Goal: Information Seeking & Learning: Learn about a topic

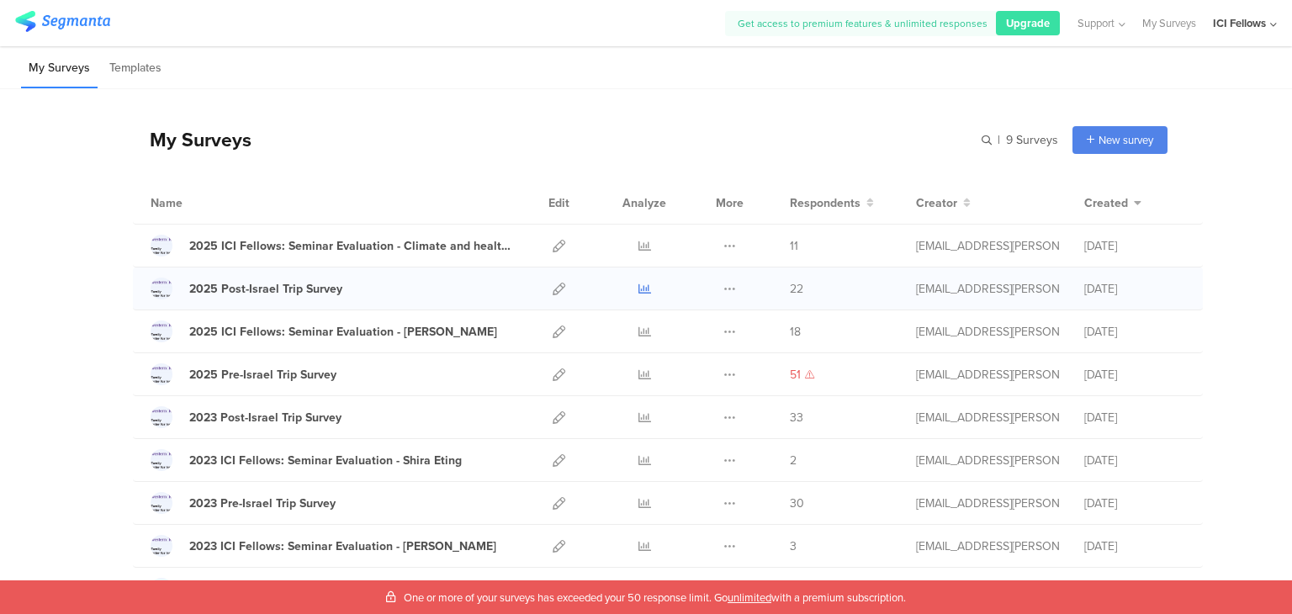
click at [639, 290] on icon at bounding box center [644, 289] width 13 height 13
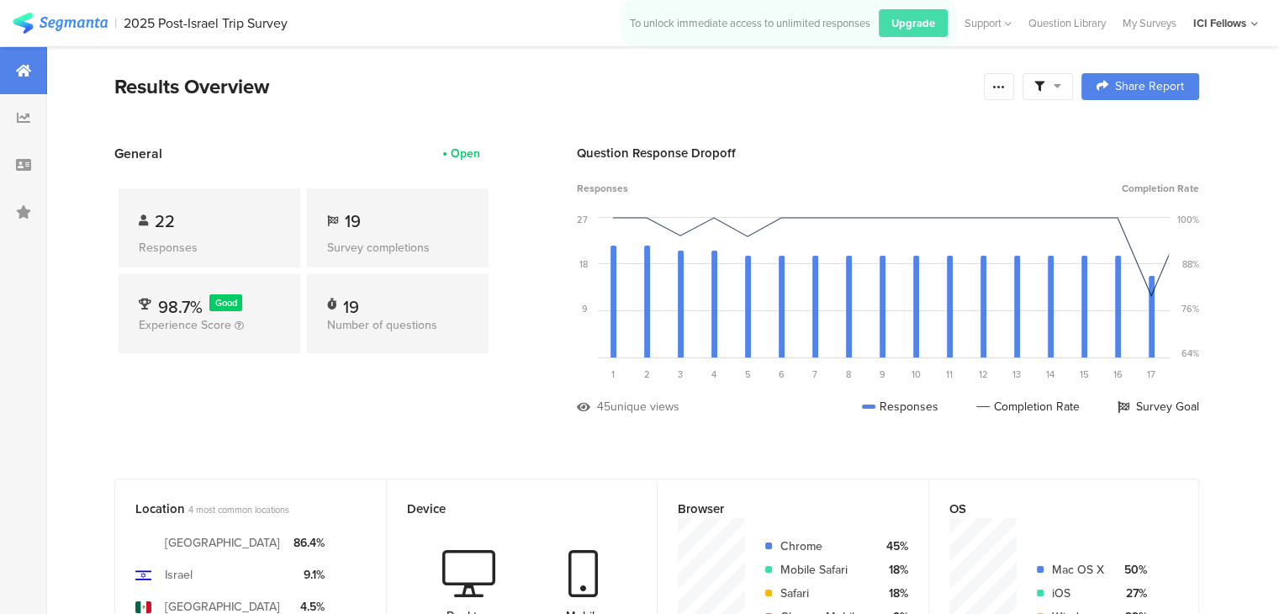
click at [191, 222] on div "22" at bounding box center [209, 221] width 141 height 25
click at [1006, 92] on icon at bounding box center [998, 86] width 13 height 13
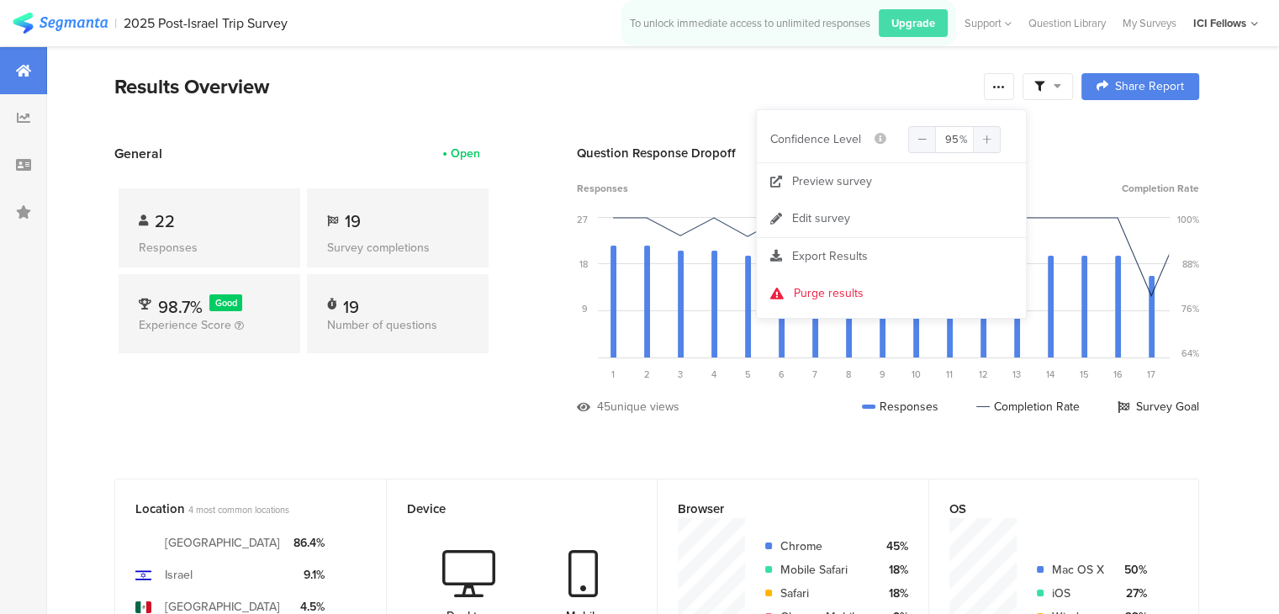
click at [635, 108] on section "Results Overview Complete Responses Only Edit Sample Share Report Share Cancel …" at bounding box center [657, 107] width 1220 height 72
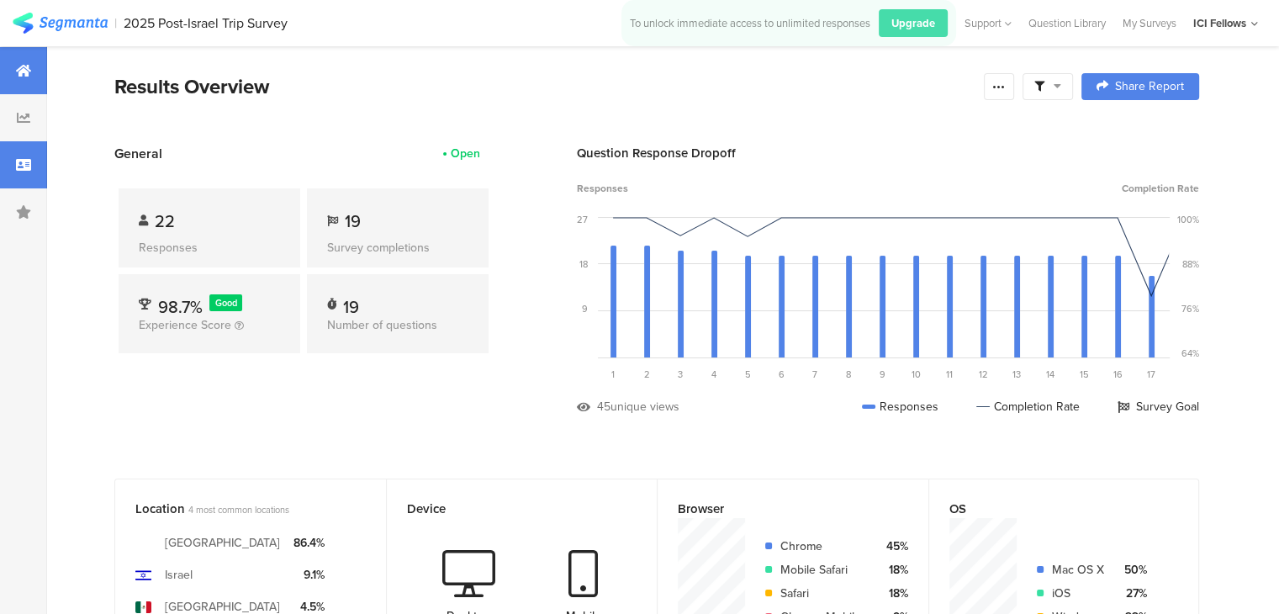
click at [17, 169] on icon at bounding box center [23, 164] width 15 height 13
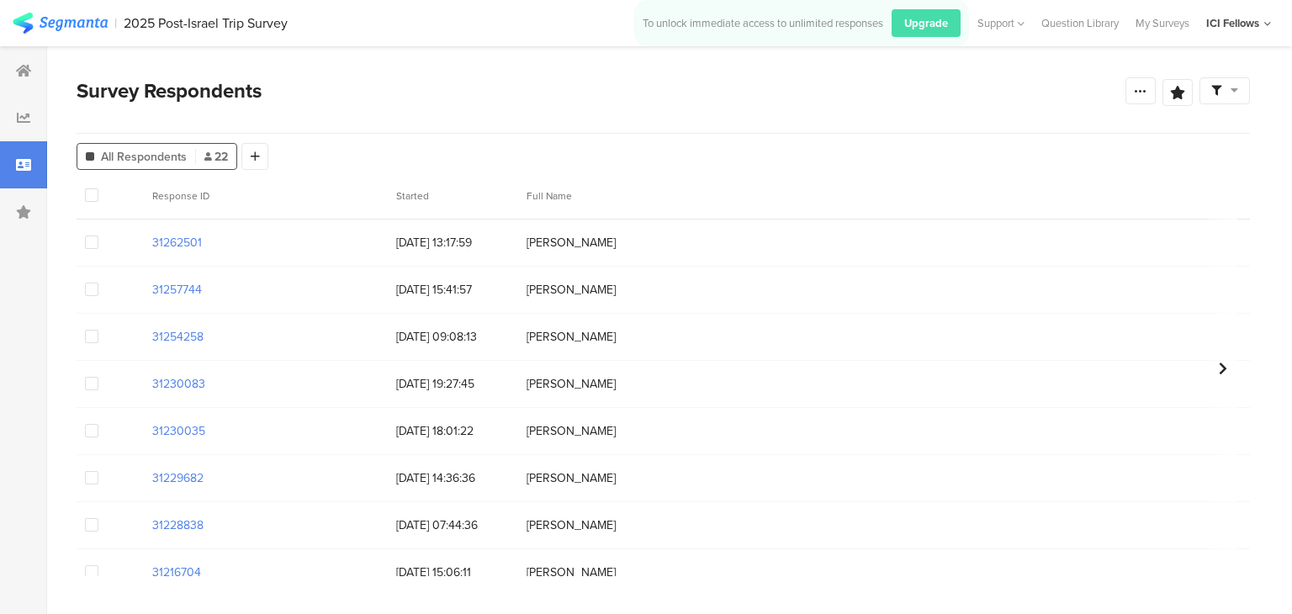
click at [573, 243] on span "Leonardo Chico" at bounding box center [571, 243] width 89 height 18
click at [188, 243] on section "31262501" at bounding box center [177, 243] width 50 height 18
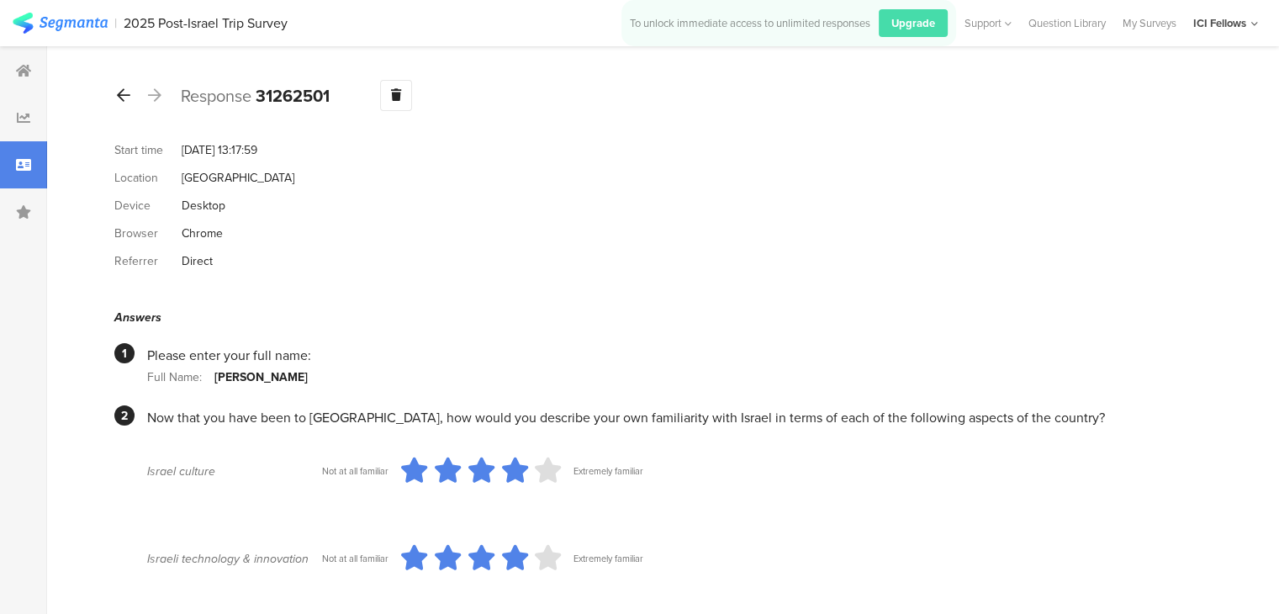
click at [121, 96] on icon at bounding box center [123, 94] width 13 height 15
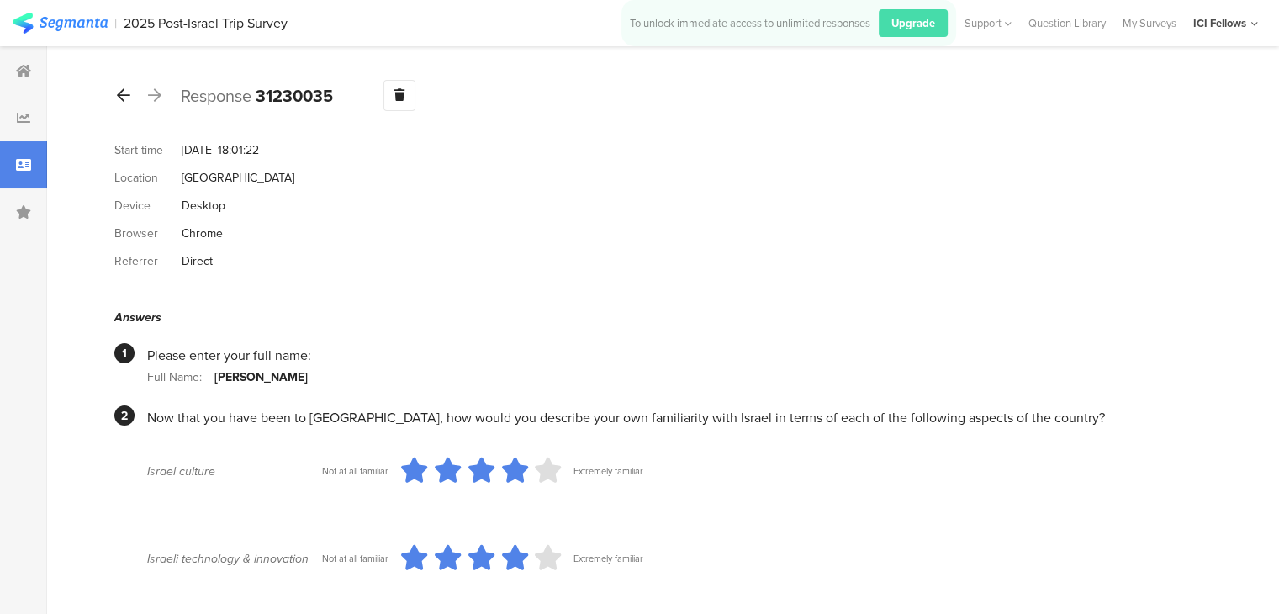
click at [121, 96] on icon at bounding box center [123, 94] width 13 height 15
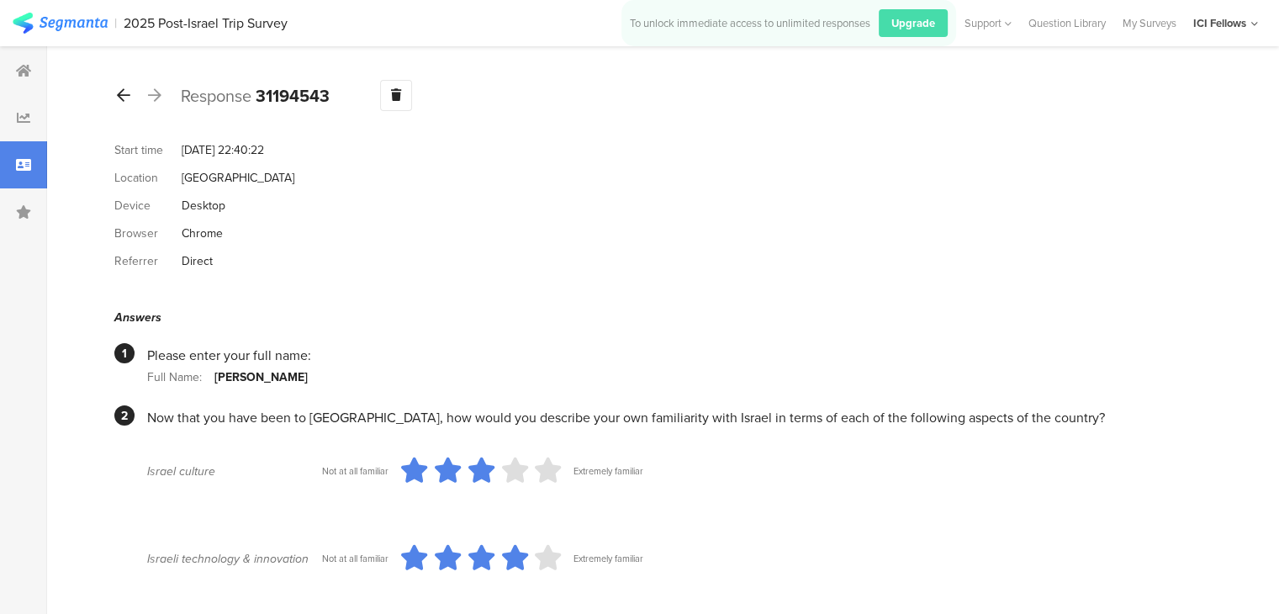
click at [121, 96] on icon at bounding box center [123, 94] width 13 height 15
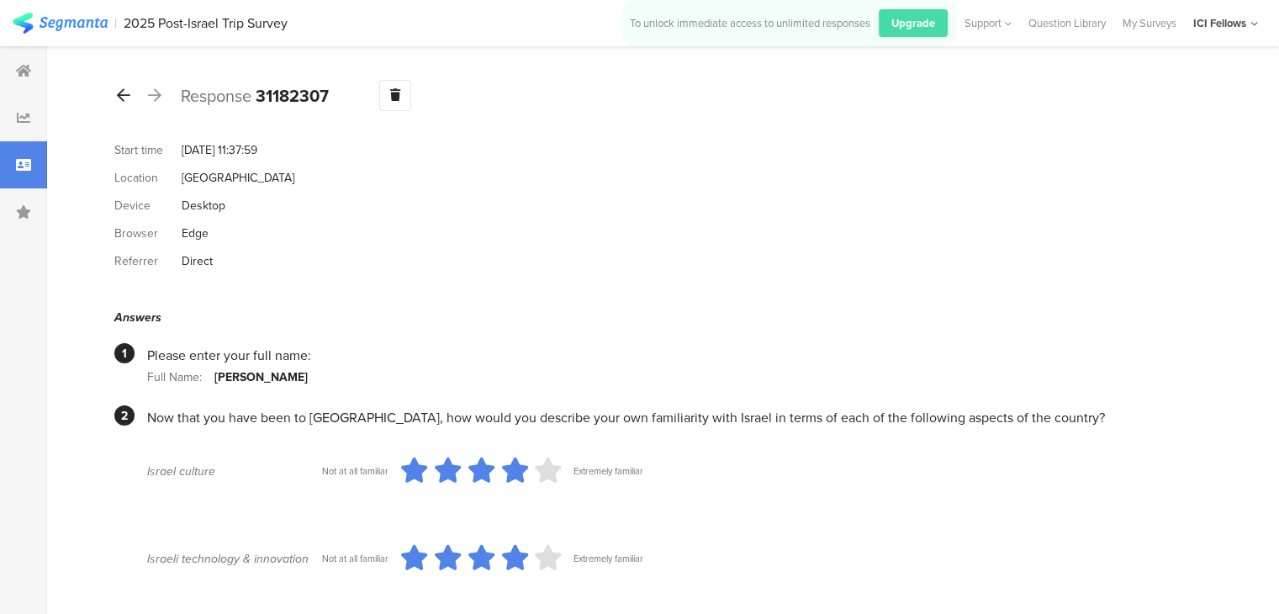
click at [121, 96] on icon at bounding box center [123, 94] width 13 height 15
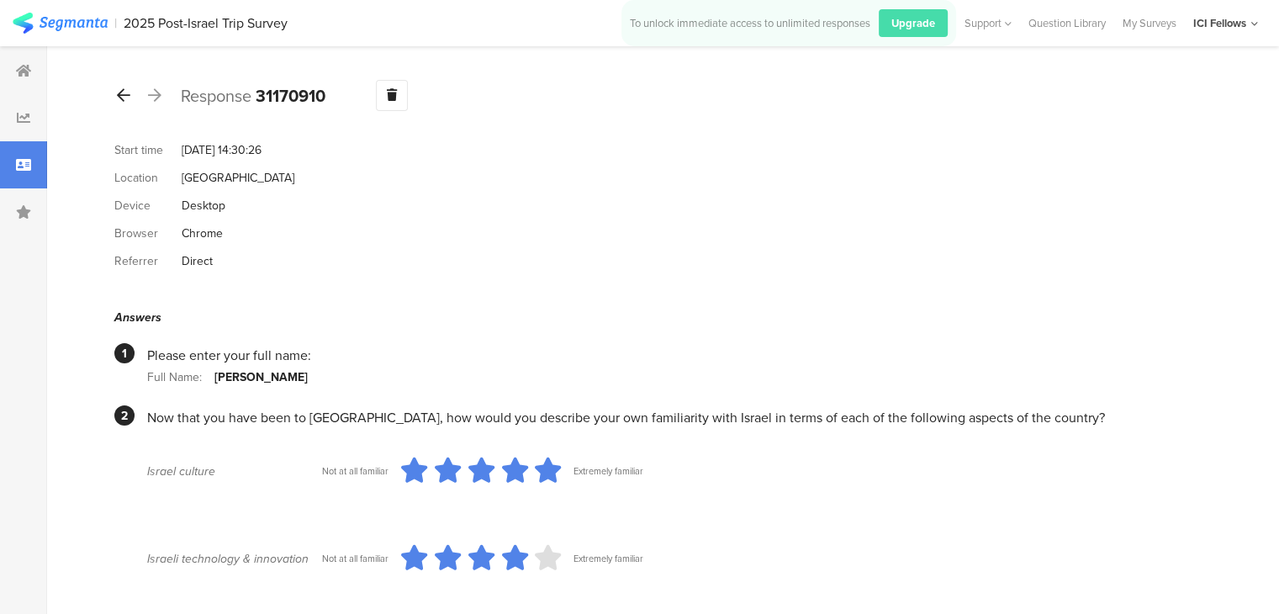
click at [121, 96] on icon at bounding box center [123, 94] width 13 height 15
click at [32, 82] on div at bounding box center [23, 70] width 47 height 47
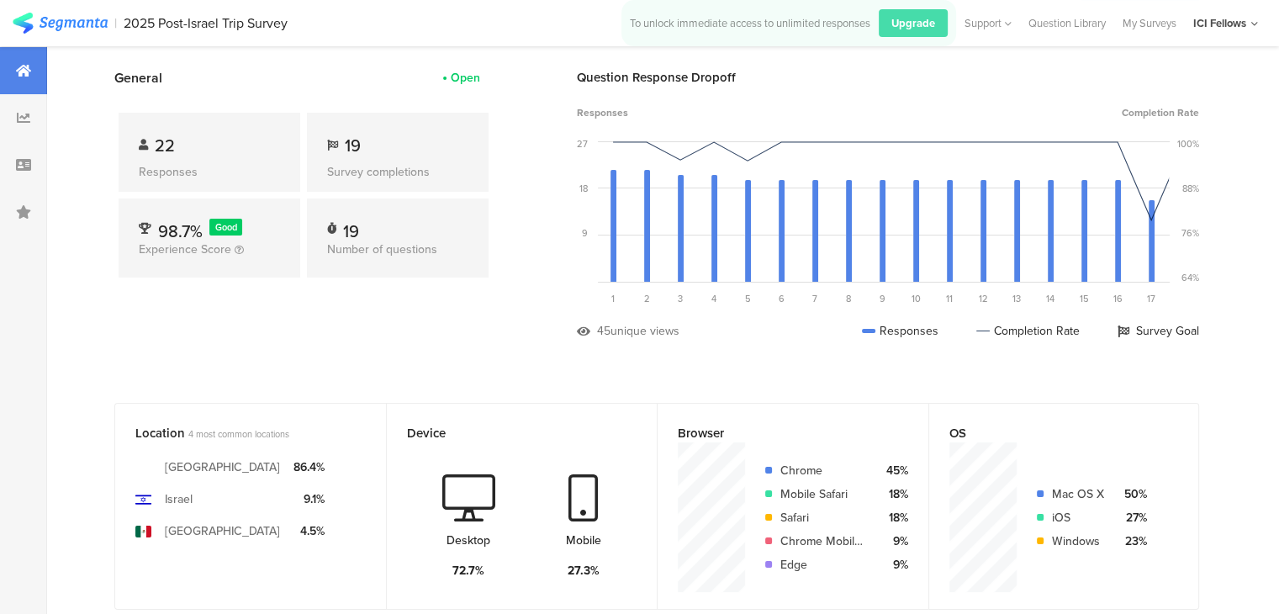
scroll to position [84, 0]
